Goal: Feedback & Contribution: Contribute content

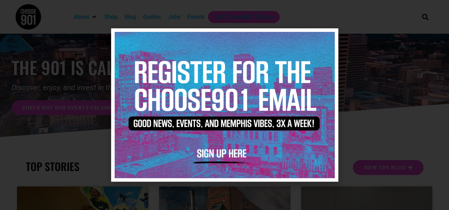
click at [329, 39] on icon "Close" at bounding box center [328, 37] width 5 height 5
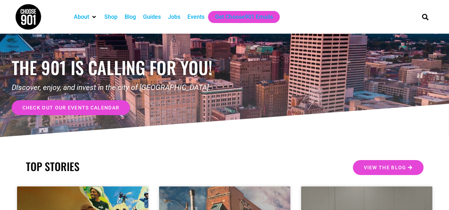
click at [78, 109] on span "check out our events calendar" at bounding box center [70, 107] width 97 height 5
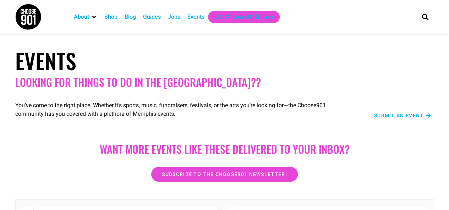
click at [387, 118] on span "Submit an Event" at bounding box center [399, 115] width 50 height 5
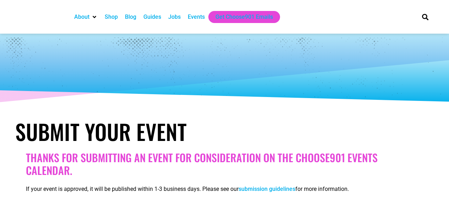
select select
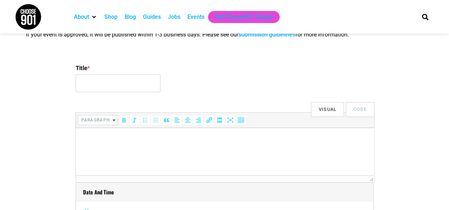
scroll to position [152, 0]
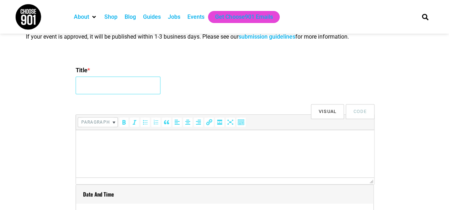
click at [134, 84] on input "Title *" at bounding box center [118, 86] width 85 height 18
drag, startPoint x: 133, startPoint y: 85, endPoint x: 154, endPoint y: 89, distance: 21.4
click at [154, 89] on input "Cordelia's Market Trivia" at bounding box center [118, 86] width 85 height 18
type input "Cordelia's Market Octoberfest"
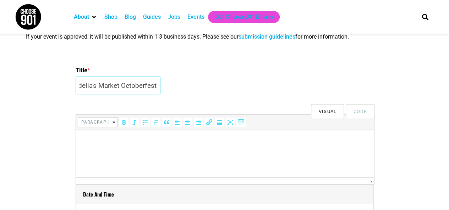
scroll to position [0, 0]
click at [154, 85] on input "Cordelia's Market Octoberfest" at bounding box center [118, 86] width 85 height 18
drag, startPoint x: 154, startPoint y: 85, endPoint x: 172, endPoint y: 90, distance: 18.4
click at [172, 90] on div "Title * Cordelia's Market Octoberfest" at bounding box center [225, 81] width 298 height 34
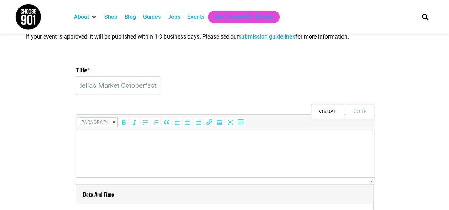
click at [142, 143] on p at bounding box center [224, 140] width 291 height 9
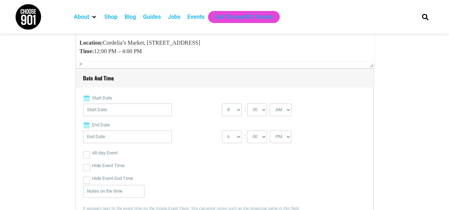
scroll to position [275, 0]
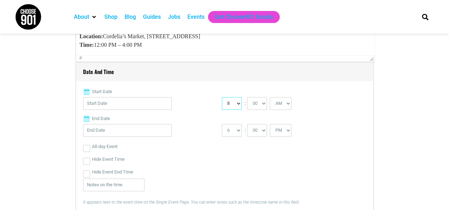
click at [237, 105] on select "0 1 2 3 4 5 6 7 8 9 10 11 12" at bounding box center [232, 103] width 20 height 13
select select "12"
click at [222, 97] on select "0 1 2 3 4 5 6 7 8 9 10 11 12" at bounding box center [232, 103] width 20 height 13
click at [286, 103] on select "AM PM" at bounding box center [280, 103] width 22 height 13
select select "PM"
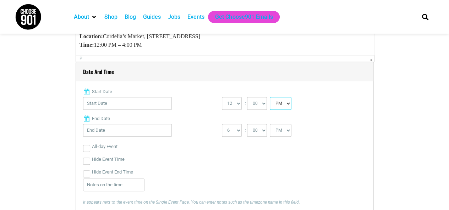
click at [269, 97] on select "AM PM" at bounding box center [280, 103] width 22 height 13
click at [239, 133] on select "1 2 3 4 5 6 7 8 9 10 11 12" at bounding box center [232, 130] width 20 height 13
select select "4"
click at [222, 124] on select "1 2 3 4 5 6 7 8 9 10 11 12" at bounding box center [232, 130] width 20 height 13
click at [144, 106] on input "Start Date" at bounding box center [127, 103] width 89 height 13
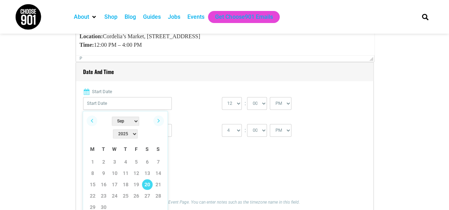
click at [148, 179] on link "20" at bounding box center [147, 184] width 11 height 11
type input "[DATE]"
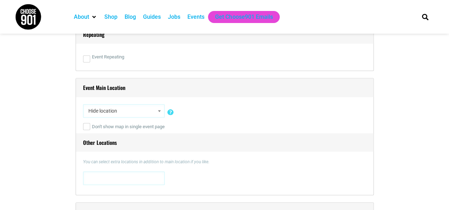
scroll to position [477, 0]
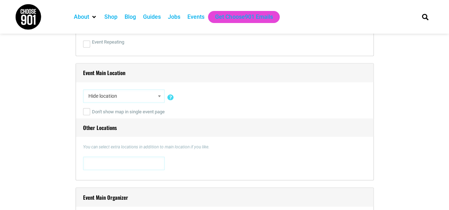
click at [158, 94] on span at bounding box center [159, 95] width 7 height 9
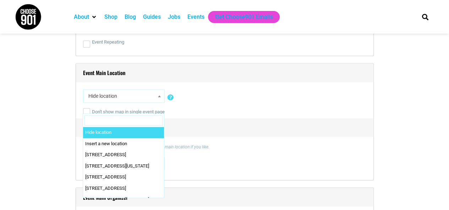
click at [142, 122] on input "Search" at bounding box center [123, 120] width 78 height 11
click at [140, 121] on input "Search" at bounding box center [123, 120] width 78 height 11
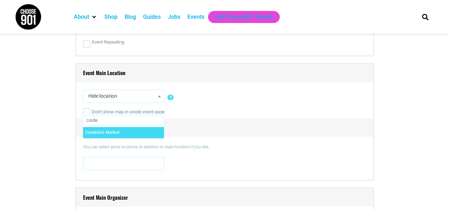
type input "corde"
select select "2925"
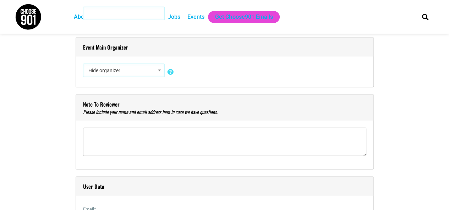
scroll to position [632, 0]
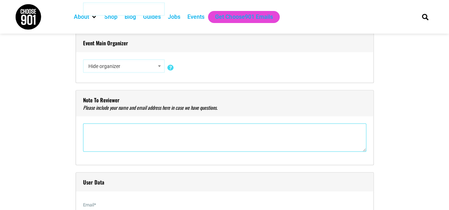
click at [151, 142] on textarea"] at bounding box center [224, 137] width 283 height 28
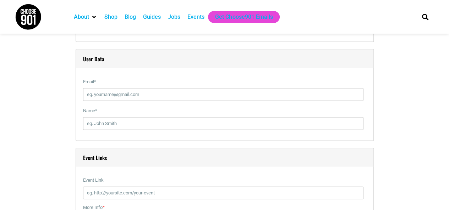
scroll to position [757, 0]
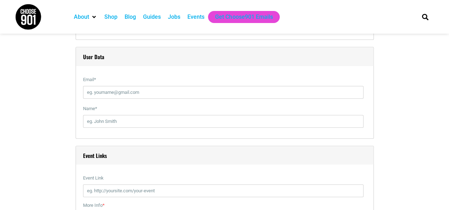
type textarea"] "[PERSON_NAME] [EMAIL_ADDRESS][DOMAIN_NAME]"
click at [313, 90] on input "Email *" at bounding box center [223, 92] width 280 height 13
type input "[EMAIL_ADDRESS][DOMAIN_NAME]"
click at [159, 122] on input "Name *" at bounding box center [223, 121] width 280 height 13
type input "[PERSON_NAME]"
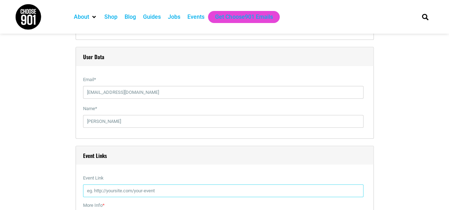
click at [142, 189] on input "Event Link" at bounding box center [223, 191] width 280 height 13
type input "[URL][DOMAIN_NAME]"
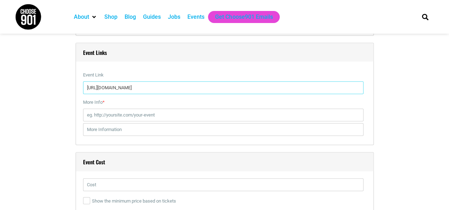
scroll to position [869, 0]
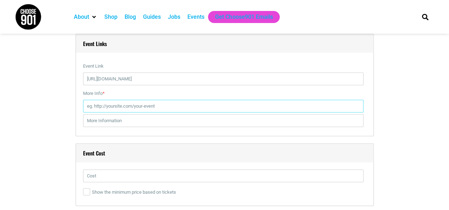
click at [329, 107] on input "More Info *" at bounding box center [223, 106] width 280 height 13
type input "[URL][DOMAIN_NAME]"
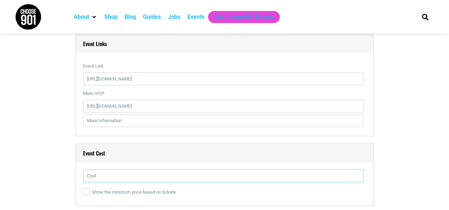
click at [144, 177] on input "text" at bounding box center [223, 176] width 280 height 13
type input "Free"
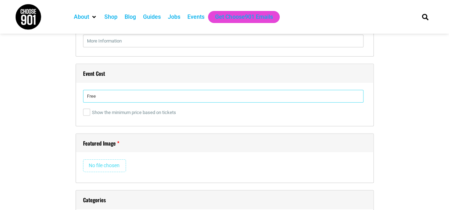
scroll to position [981, 0]
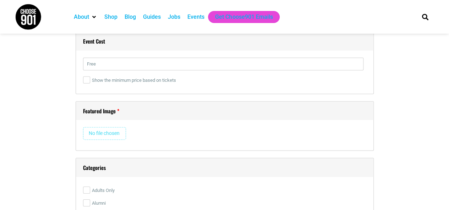
click at [106, 135] on input "file" at bounding box center [104, 133] width 43 height 13
type input "C:\fakepath\CM oktoberfest 2025.png"
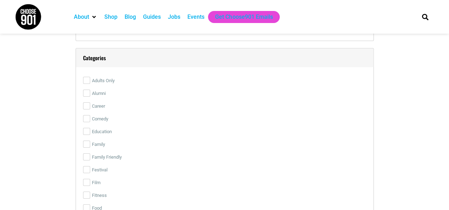
scroll to position [1123, 0]
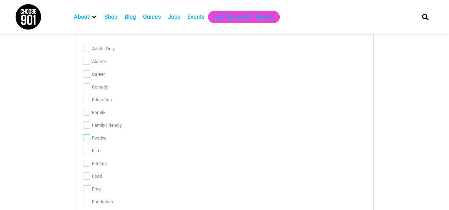
click at [89, 134] on input "Festival" at bounding box center [86, 137] width 7 height 7
checkbox input "true"
click at [88, 187] on input "Free" at bounding box center [86, 188] width 7 height 7
checkbox input "true"
click at [87, 179] on label "Food" at bounding box center [224, 176] width 283 height 13
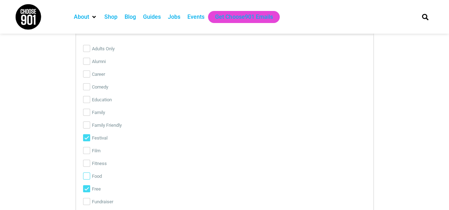
click at [87, 179] on input "Food" at bounding box center [86, 176] width 7 height 7
checkbox input "true"
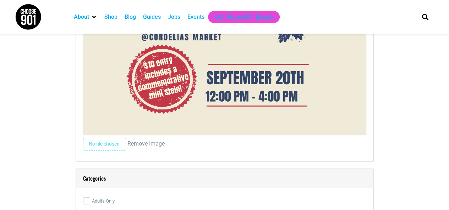
scroll to position [1708, 0]
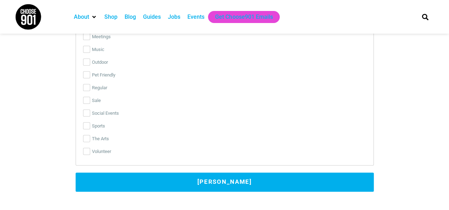
click at [269, 186] on button "[PERSON_NAME]" at bounding box center [225, 182] width 298 height 19
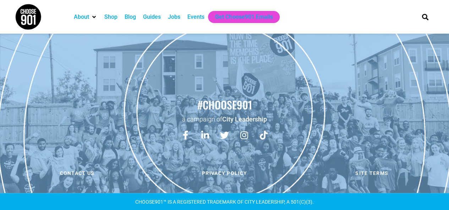
scroll to position [0, 0]
